Goal: Task Accomplishment & Management: Use online tool/utility

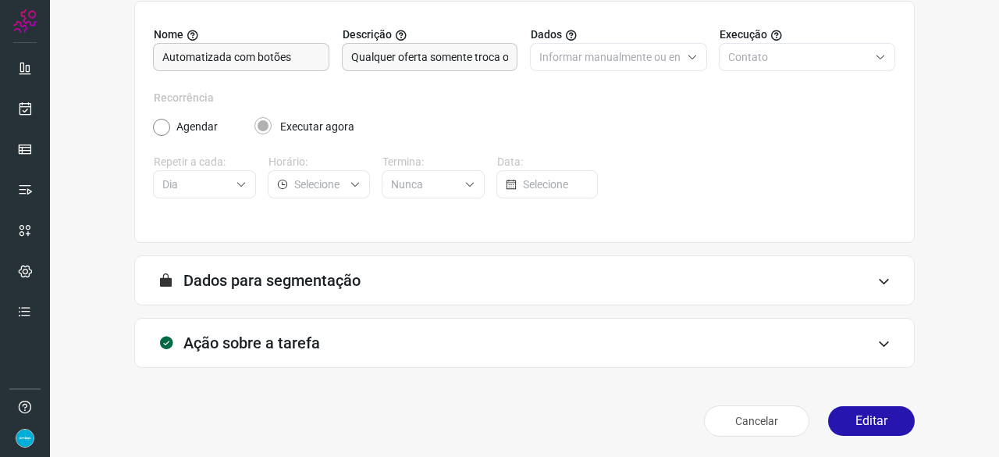
scroll to position [152, 0]
click at [879, 421] on button "Editar" at bounding box center [871, 420] width 87 height 30
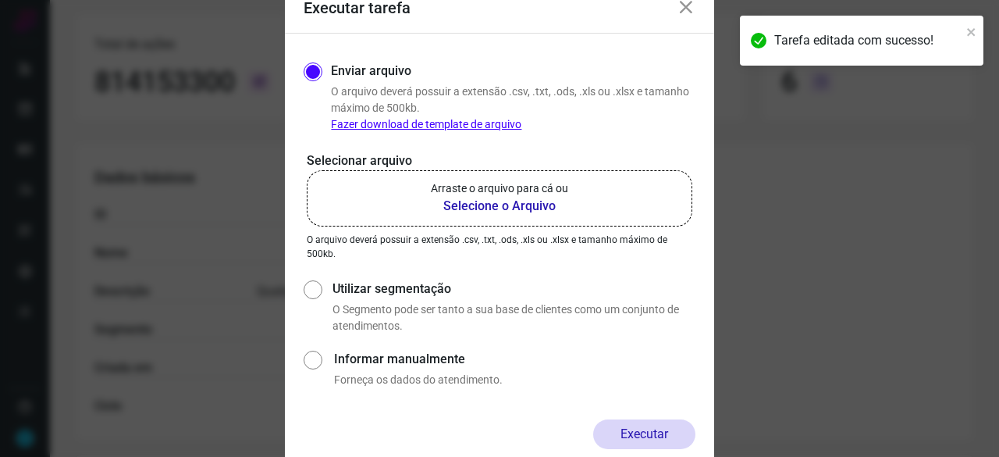
click at [471, 202] on b "Selecione o Arquivo" at bounding box center [499, 206] width 137 height 19
click at [0, 0] on input "Arraste o arquivo para cá ou Selecione o Arquivo" at bounding box center [0, 0] width 0 height 0
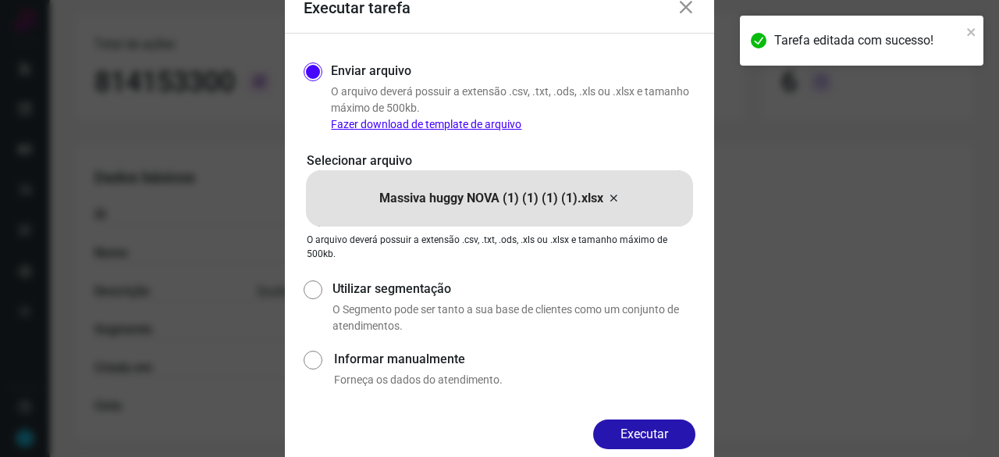
drag, startPoint x: 649, startPoint y: 426, endPoint x: 657, endPoint y: 430, distance: 8.7
click at [650, 427] on button "Executar" at bounding box center [644, 434] width 102 height 30
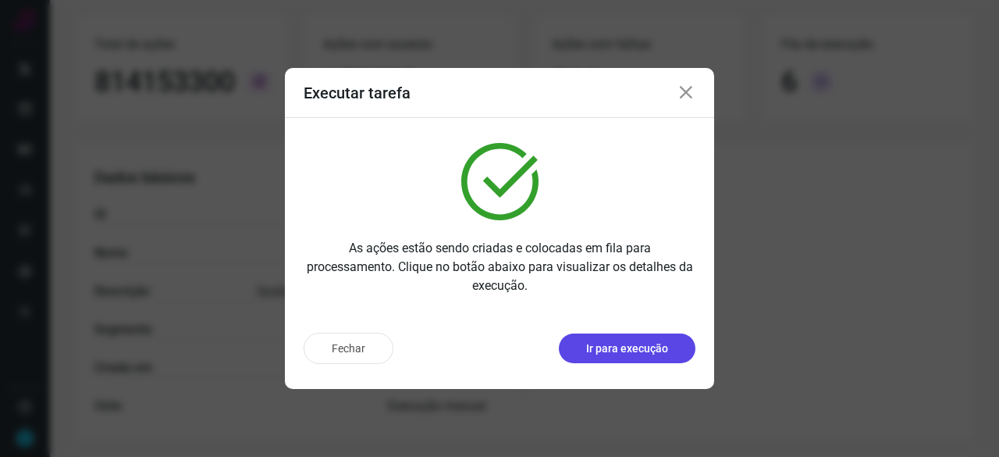
click at [594, 357] on button "Ir para execução" at bounding box center [627, 348] width 137 height 30
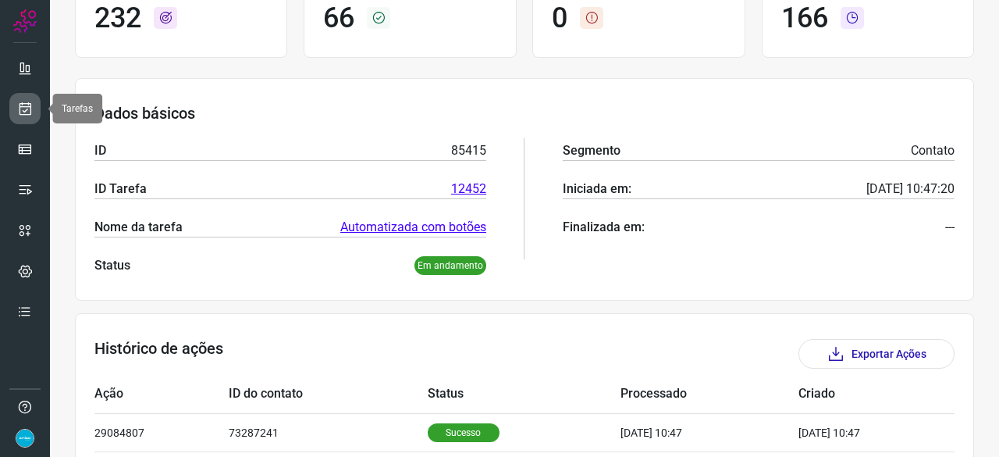
click at [28, 107] on icon at bounding box center [25, 109] width 16 height 16
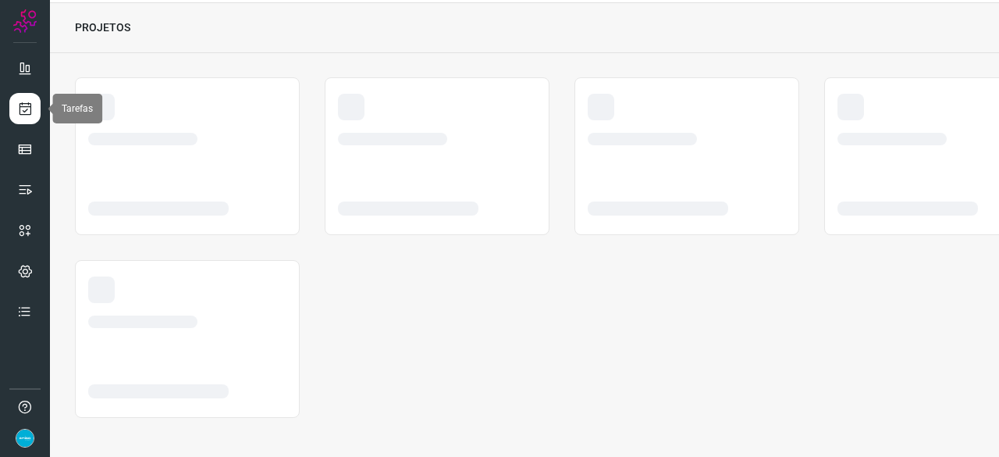
scroll to position [47, 0]
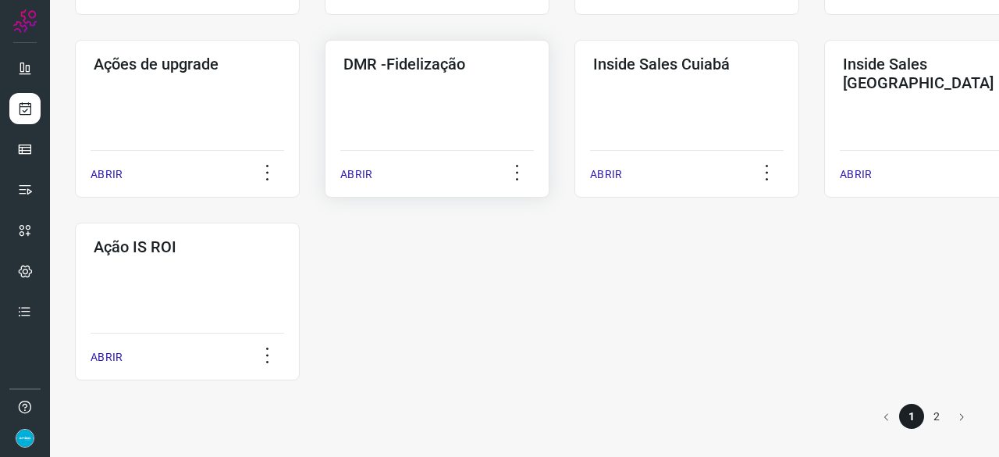
click at [351, 177] on p "ABRIR" at bounding box center [356, 174] width 32 height 16
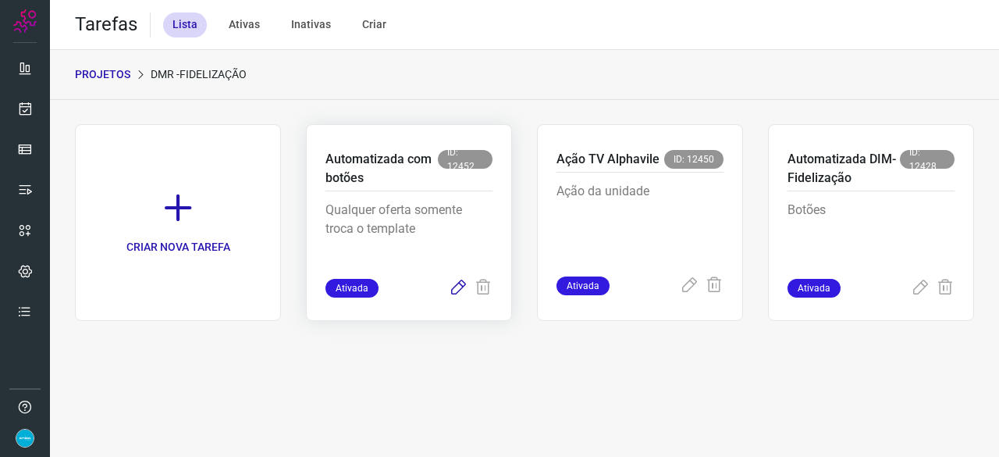
click at [457, 282] on icon at bounding box center [458, 288] width 19 height 19
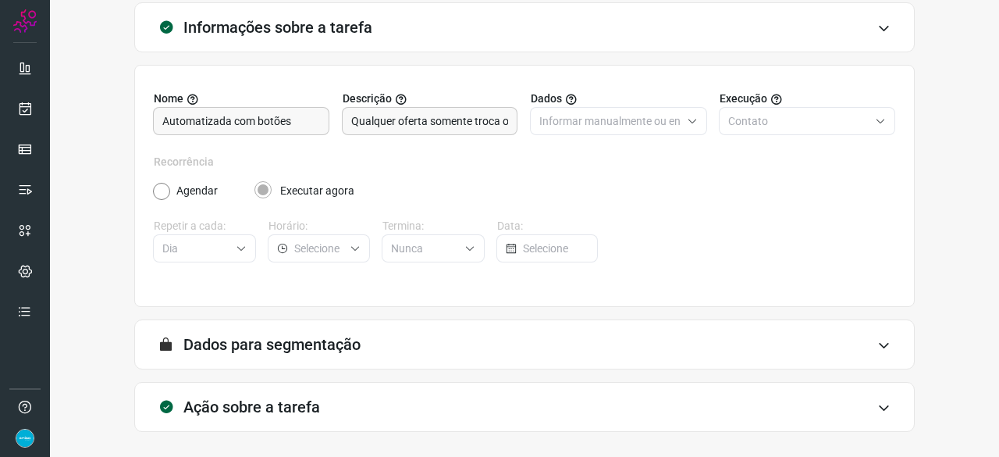
scroll to position [152, 0]
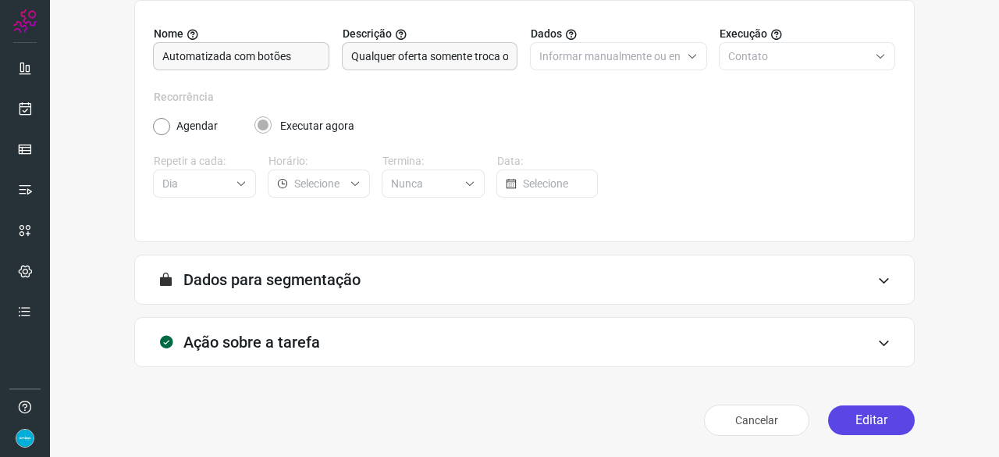
click at [873, 423] on button "Editar" at bounding box center [871, 420] width 87 height 30
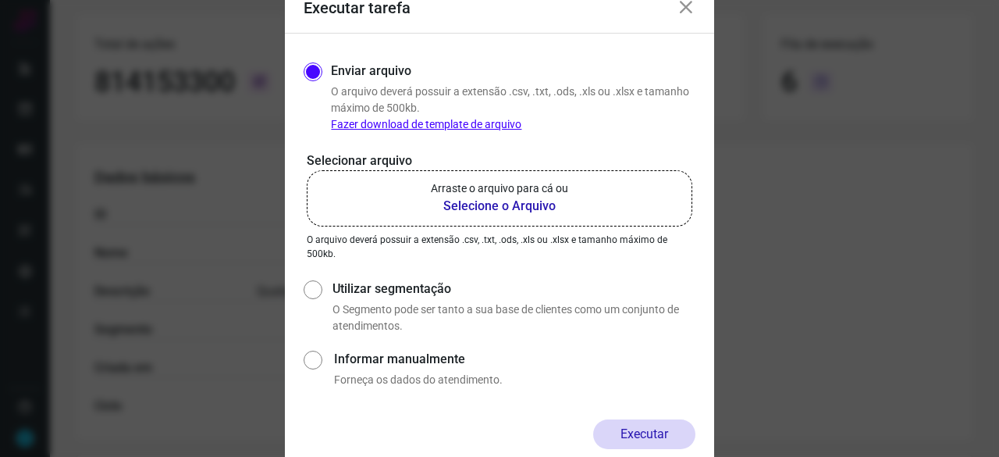
click at [501, 204] on b "Selecione o Arquivo" at bounding box center [499, 206] width 137 height 19
click at [0, 0] on input "Arraste o arquivo para cá ou Selecione o Arquivo" at bounding box center [0, 0] width 0 height 0
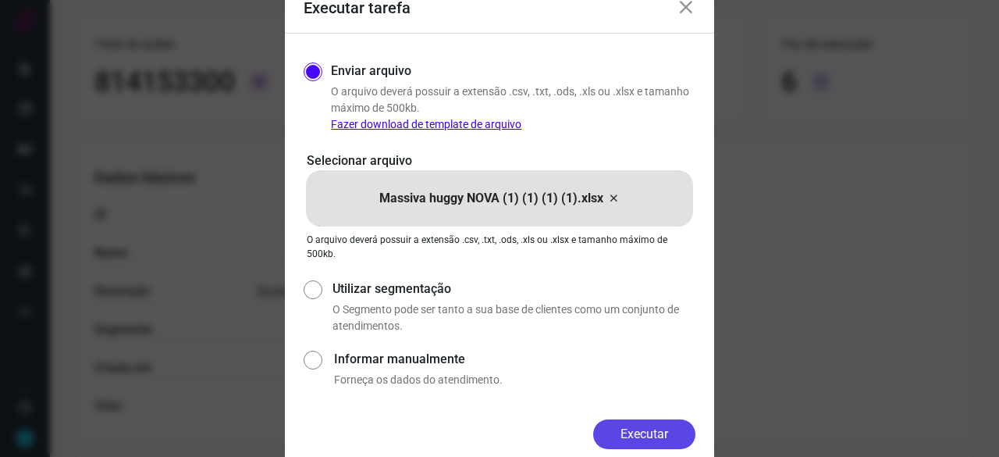
click at [685, 435] on button "Executar" at bounding box center [644, 434] width 102 height 30
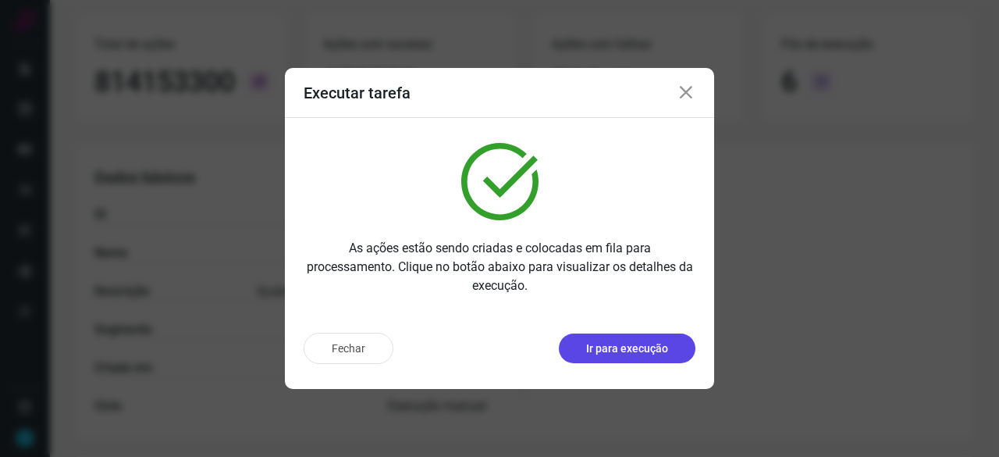
click at [647, 358] on button "Ir para execução" at bounding box center [627, 348] width 137 height 30
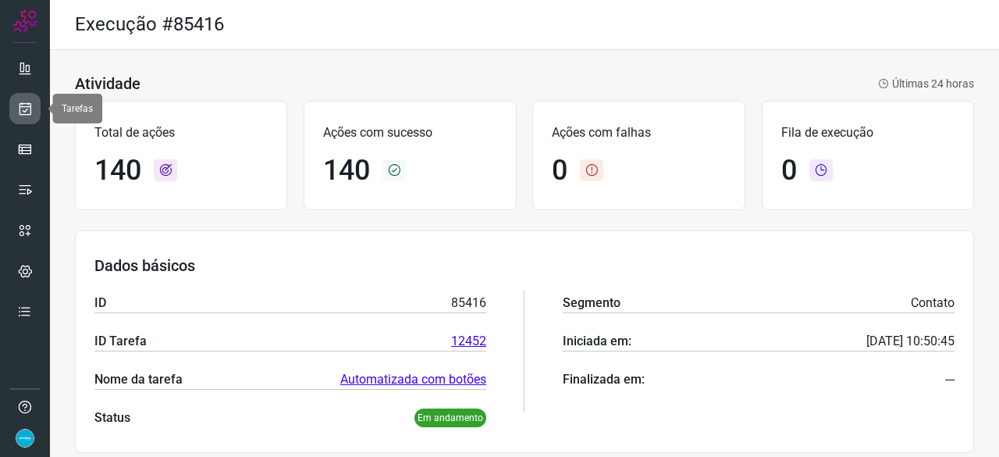
click at [30, 107] on icon at bounding box center [25, 109] width 16 height 16
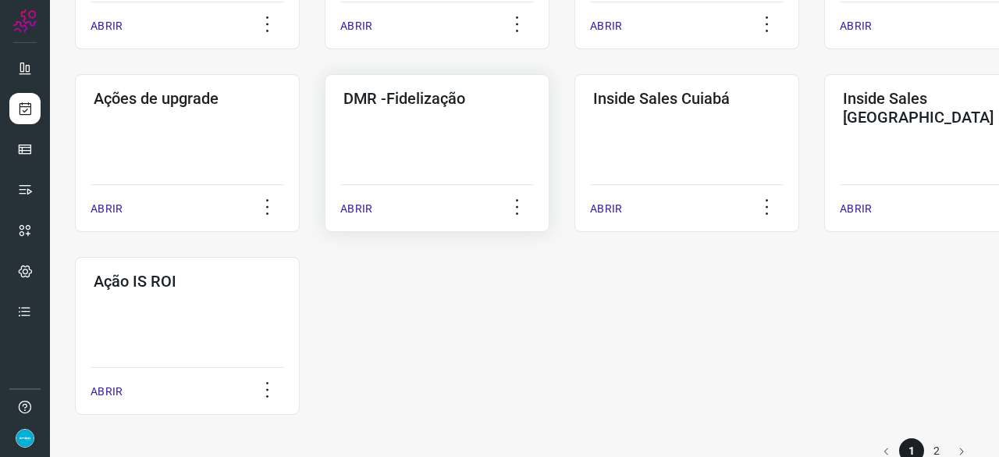
click at [347, 205] on p "ABRIR" at bounding box center [356, 209] width 32 height 16
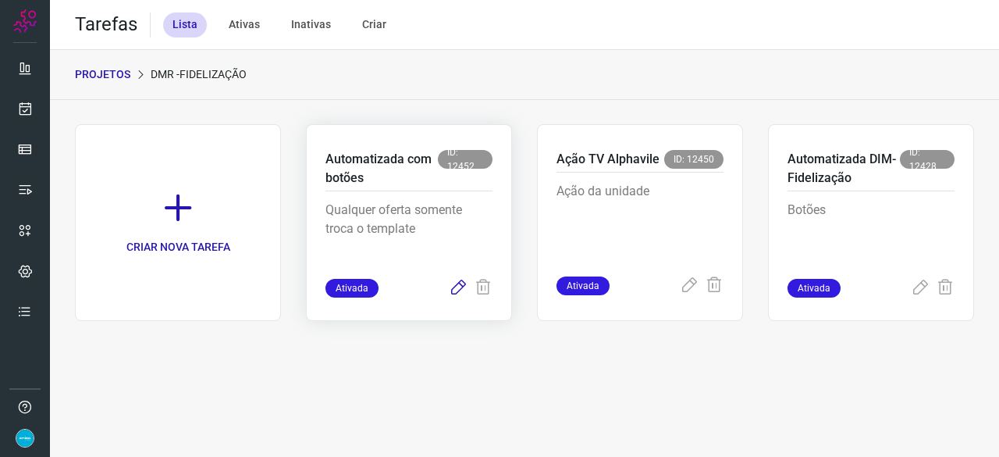
click at [455, 286] on icon at bounding box center [458, 288] width 19 height 19
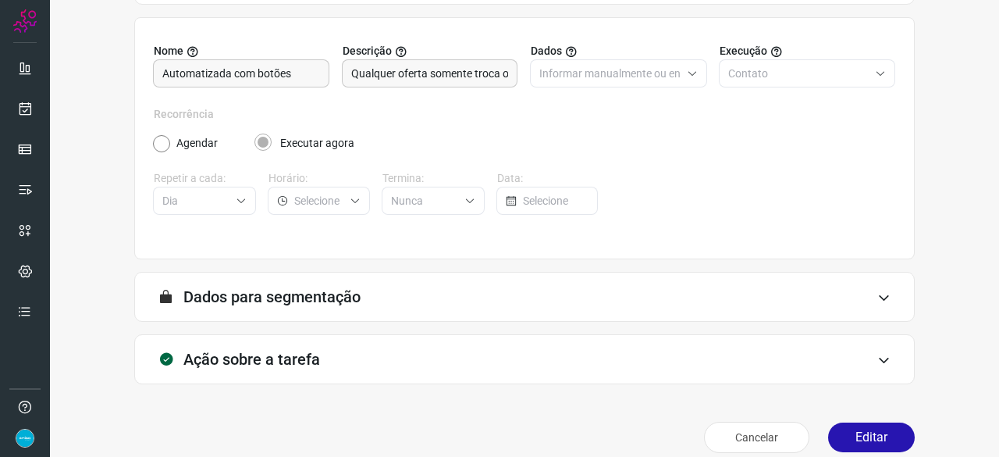
scroll to position [152, 0]
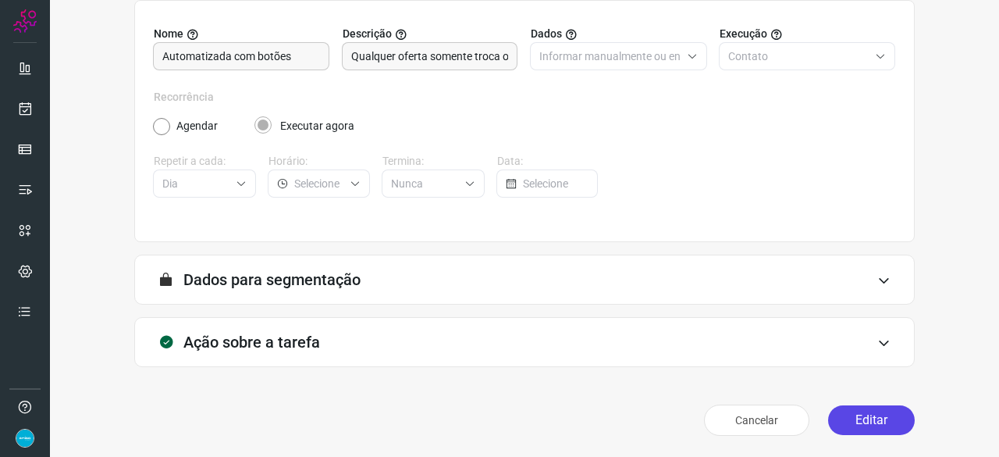
click at [852, 421] on button "Editar" at bounding box center [871, 420] width 87 height 30
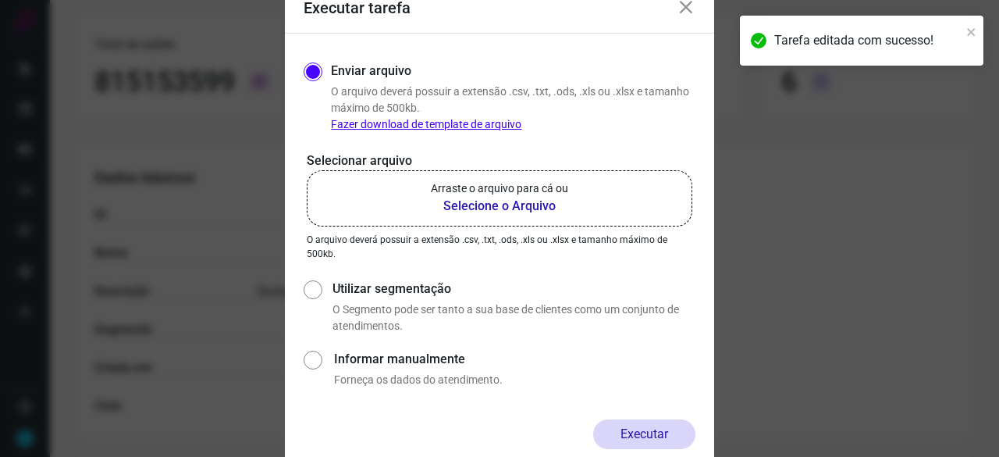
click at [471, 207] on b "Selecione o Arquivo" at bounding box center [499, 206] width 137 height 19
click at [0, 0] on input "Arraste o arquivo para cá ou Selecione o Arquivo" at bounding box center [0, 0] width 0 height 0
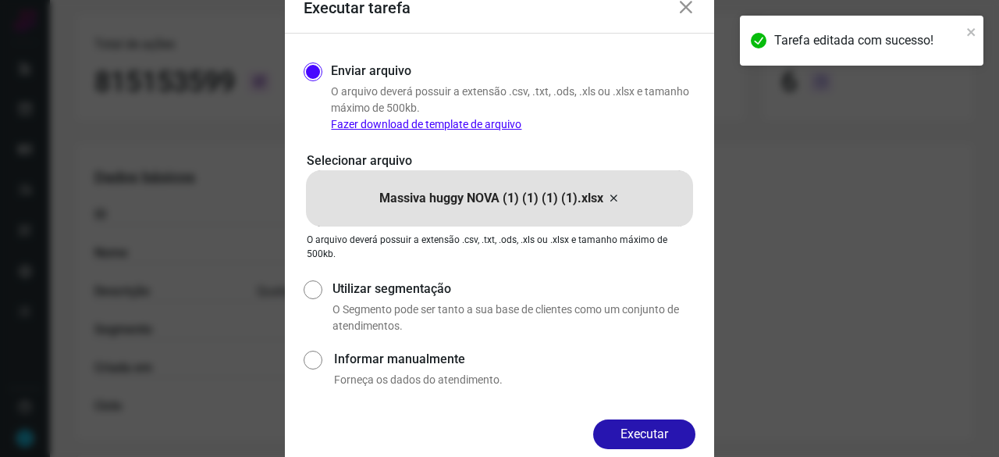
click at [656, 427] on button "Executar" at bounding box center [644, 434] width 102 height 30
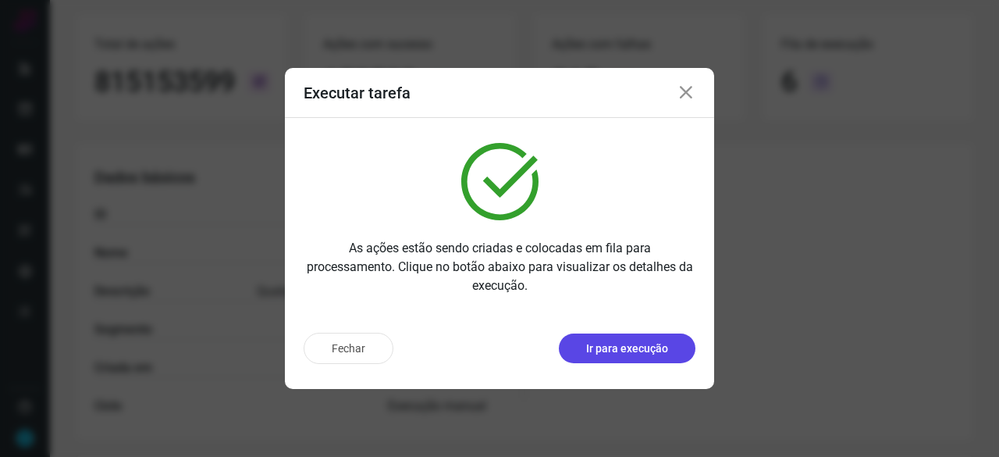
click at [658, 354] on p "Ir para execução" at bounding box center [627, 348] width 82 height 16
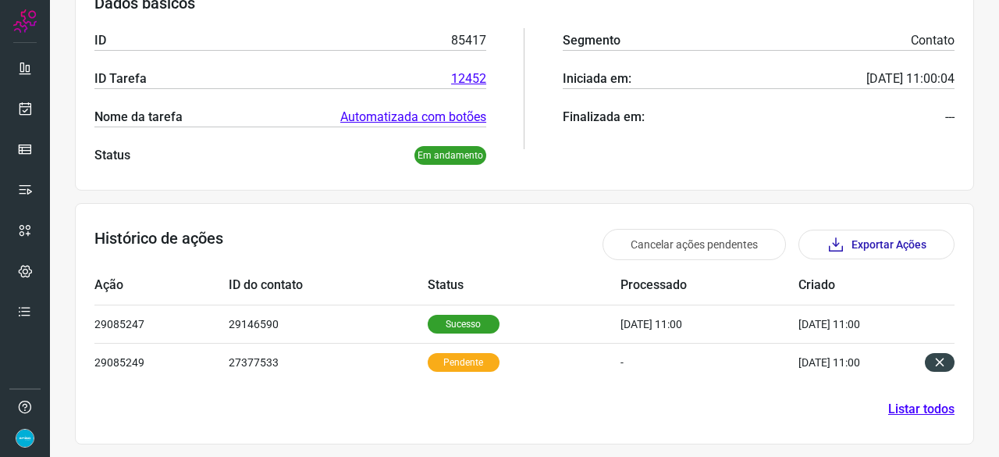
scroll to position [263, 0]
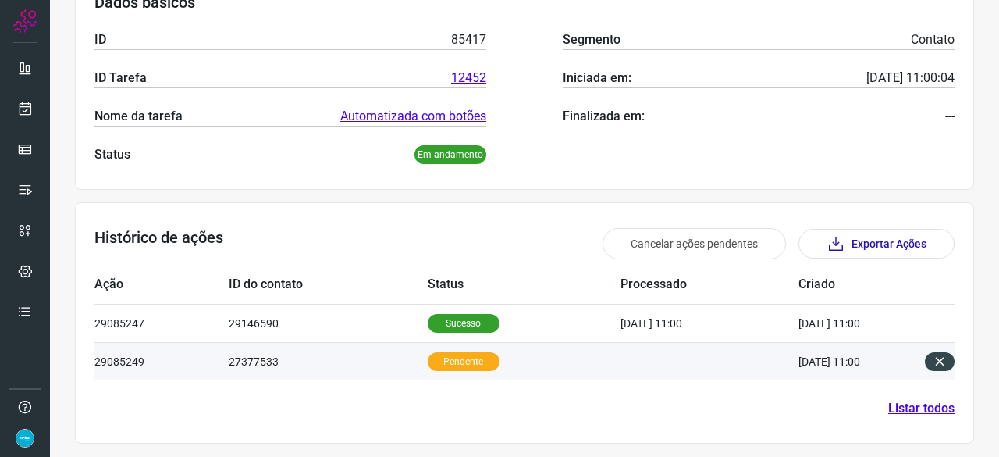
click at [655, 360] on td "-" at bounding box center [709, 361] width 178 height 38
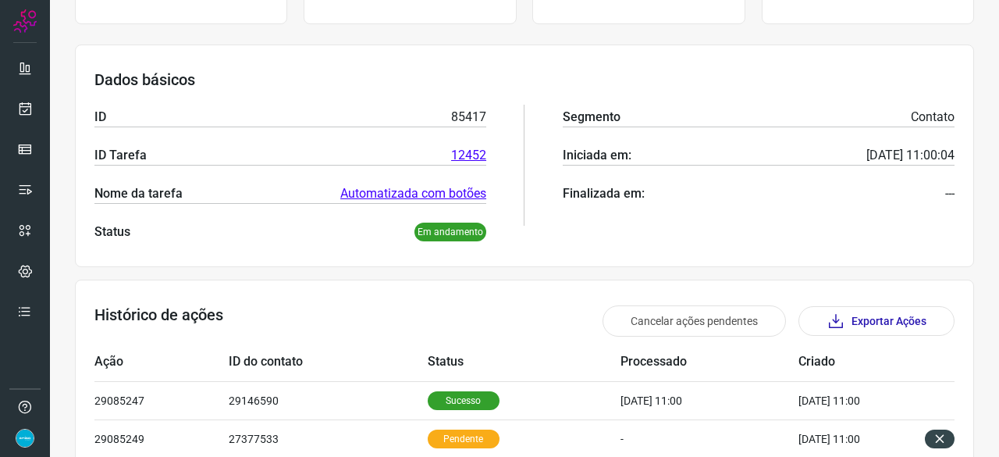
scroll to position [185, 0]
